Goal: Find contact information: Find contact information

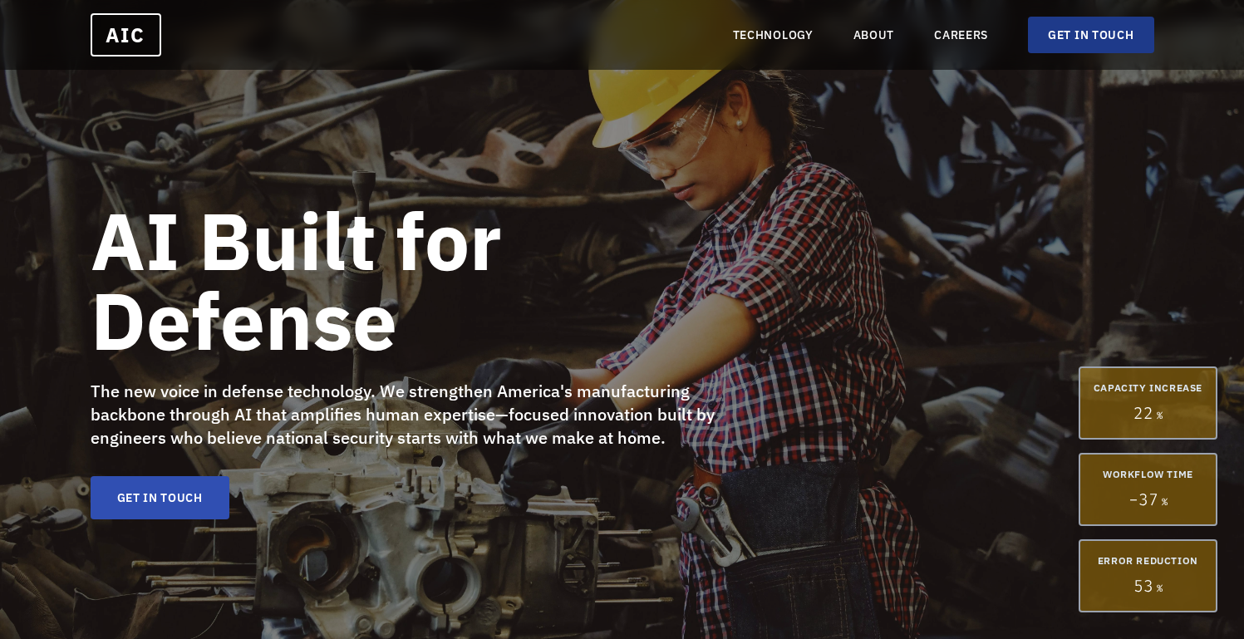
click at [1084, 39] on link "GET IN TOUCH" at bounding box center [1090, 35] width 125 height 37
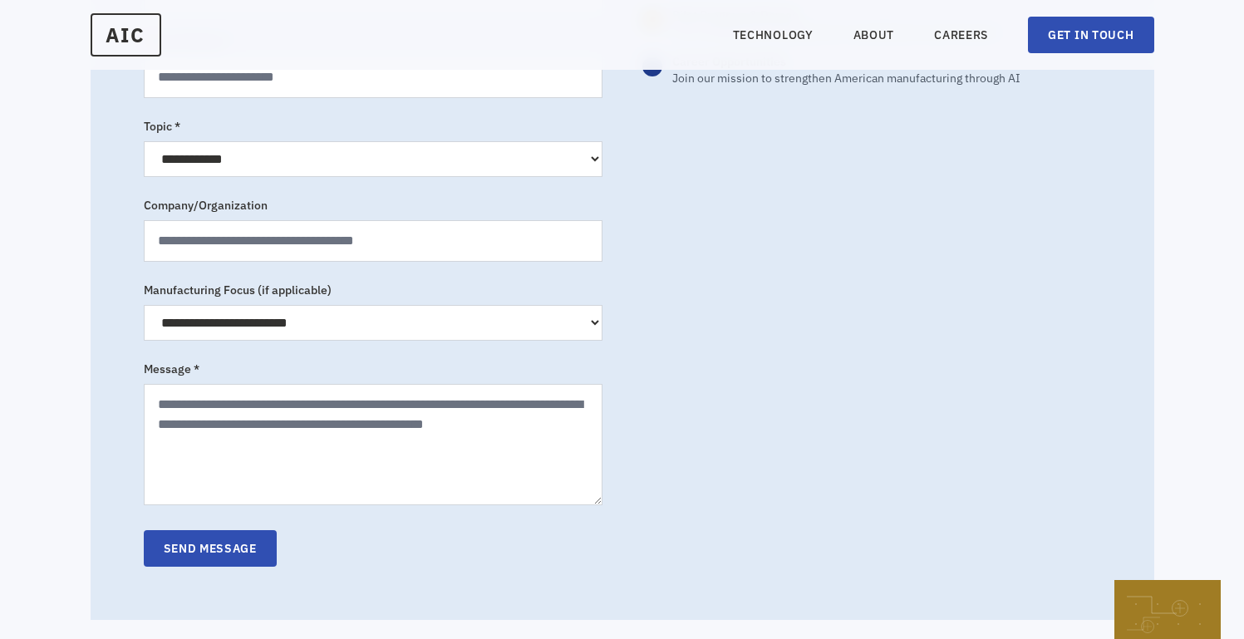
scroll to position [678, 0]
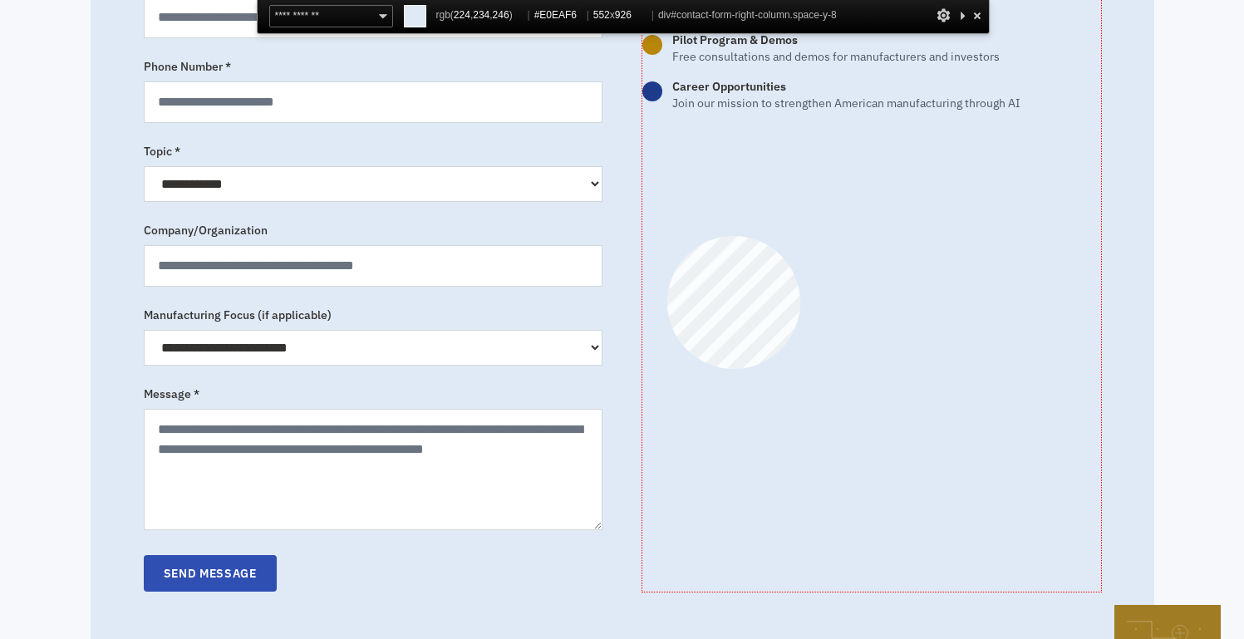
click at [667, 236] on div "Let's Strengthen American Manufacturing Whether you're a manufacturer looking f…" at bounding box center [871, 212] width 459 height 760
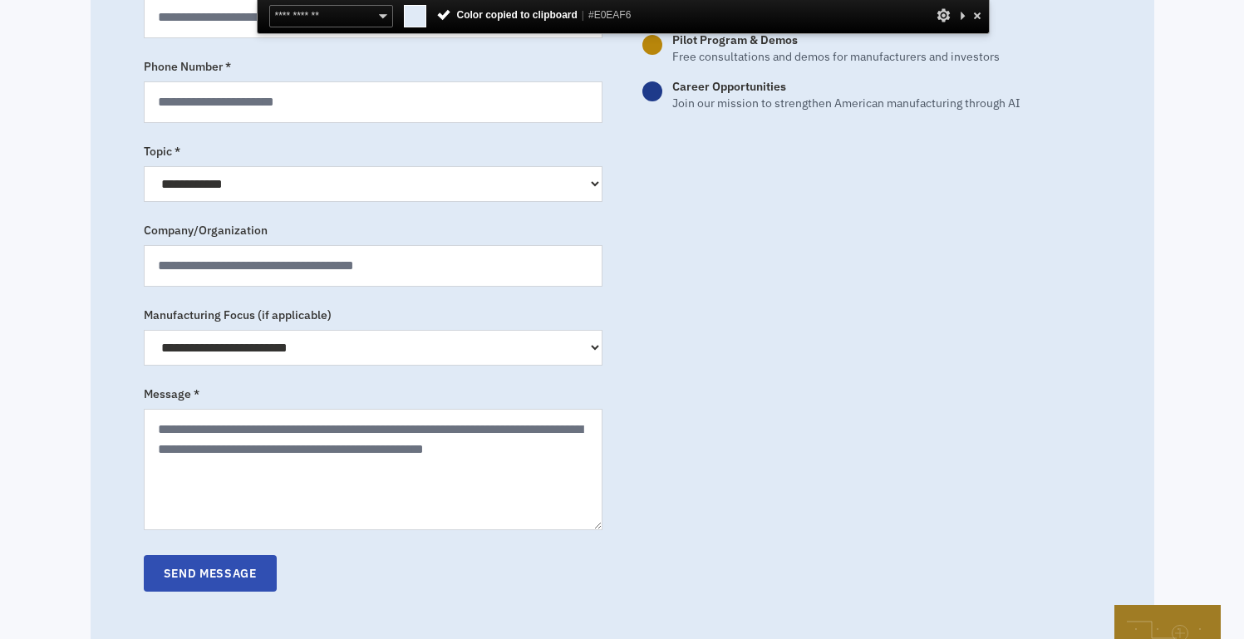
click at [976, 8] on div at bounding box center [977, 15] width 17 height 21
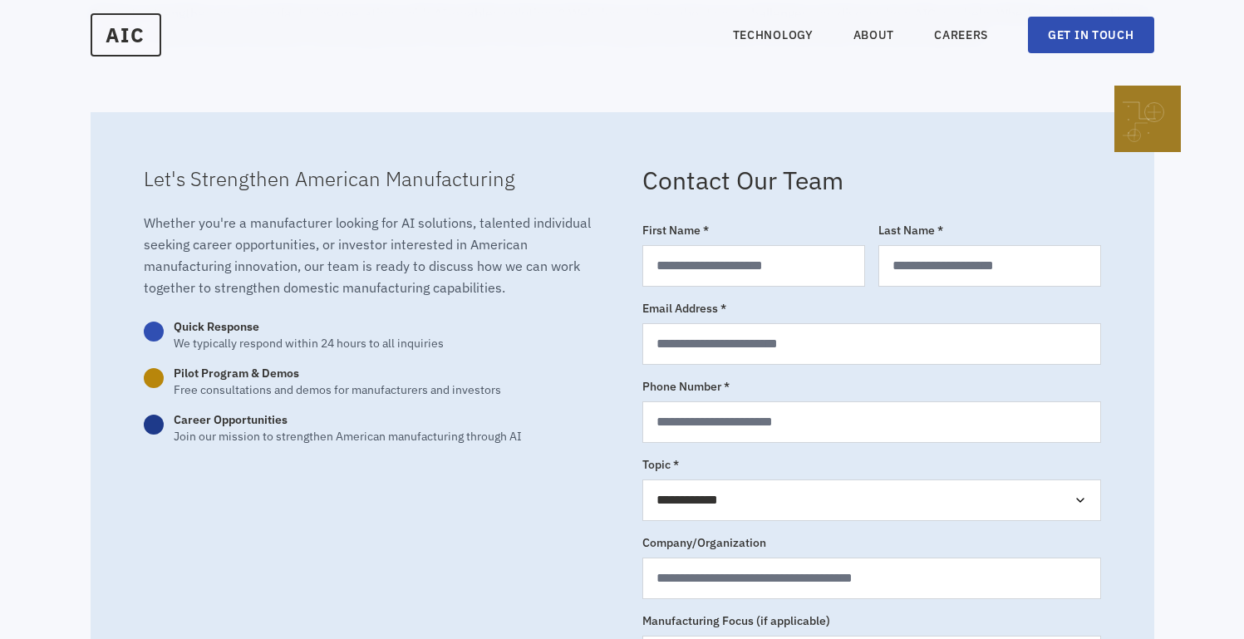
scroll to position [271, 0]
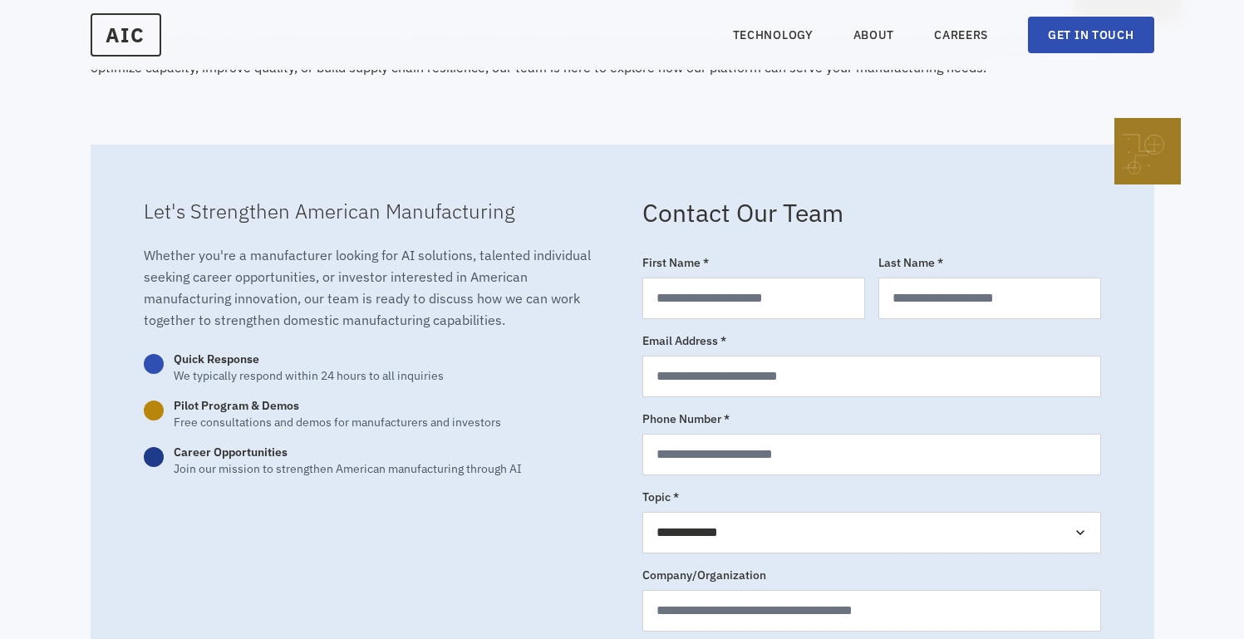
click at [808, 207] on b "Contact Our Team" at bounding box center [742, 212] width 201 height 32
click at [402, 214] on h3 "Let's Strengthen American Manufacturing" at bounding box center [373, 211] width 459 height 27
